Goal: Find specific page/section: Find specific page/section

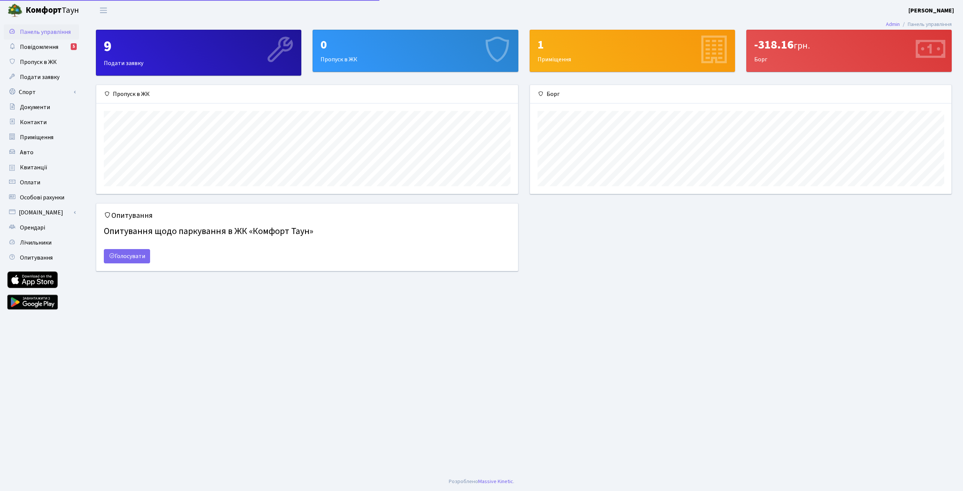
scroll to position [109, 421]
click at [41, 168] on span "Квитанції" at bounding box center [33, 167] width 27 height 8
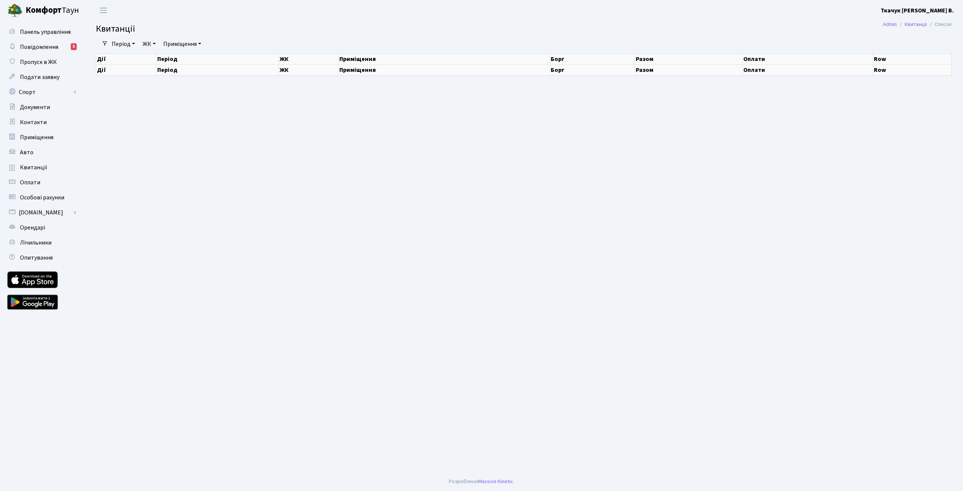
select select "25"
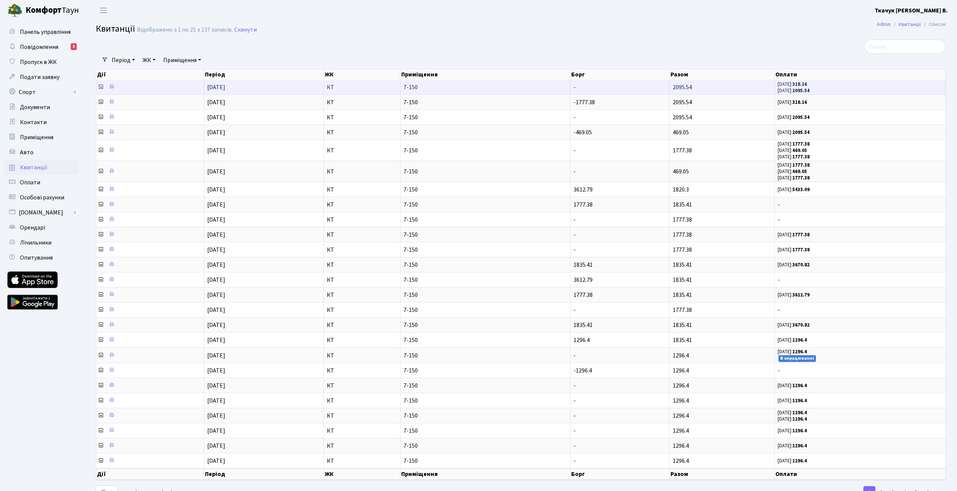
click at [101, 88] on icon at bounding box center [101, 87] width 6 height 6
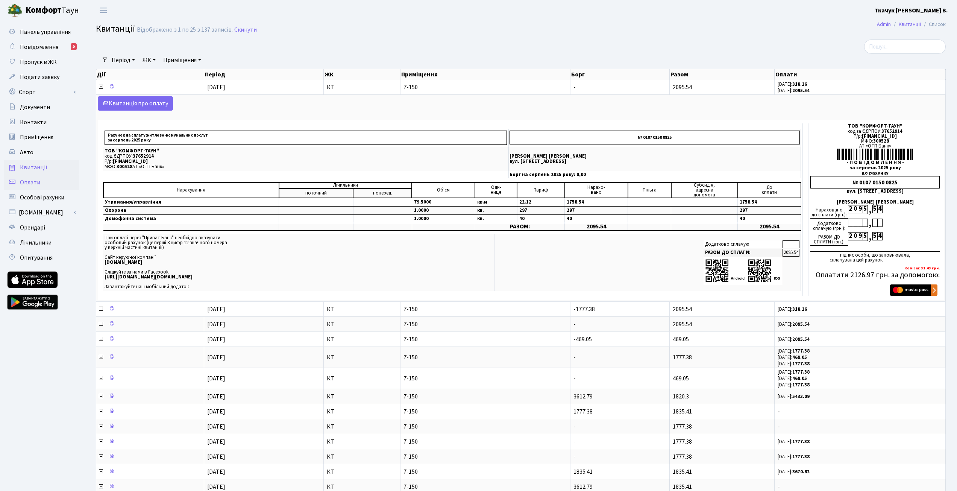
click at [33, 184] on span "Оплати" at bounding box center [30, 182] width 20 height 8
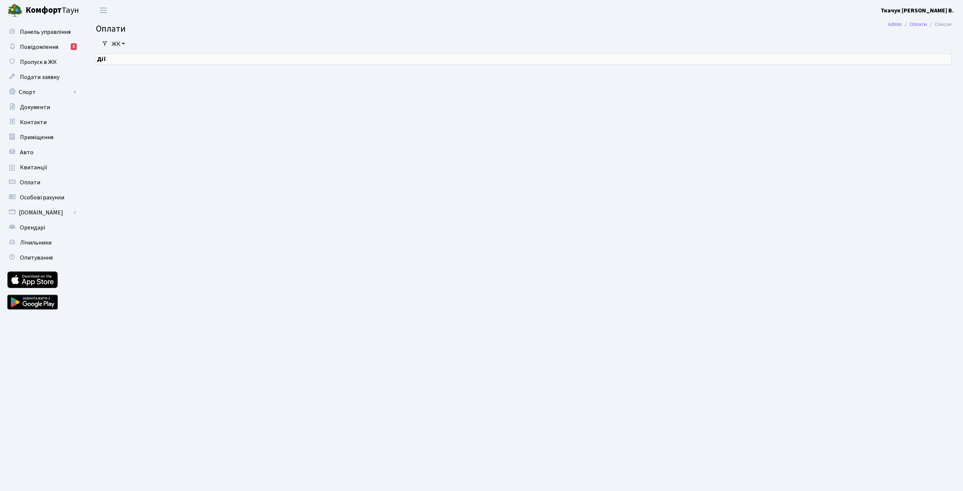
select select "25"
